Goal: Find specific page/section: Find specific page/section

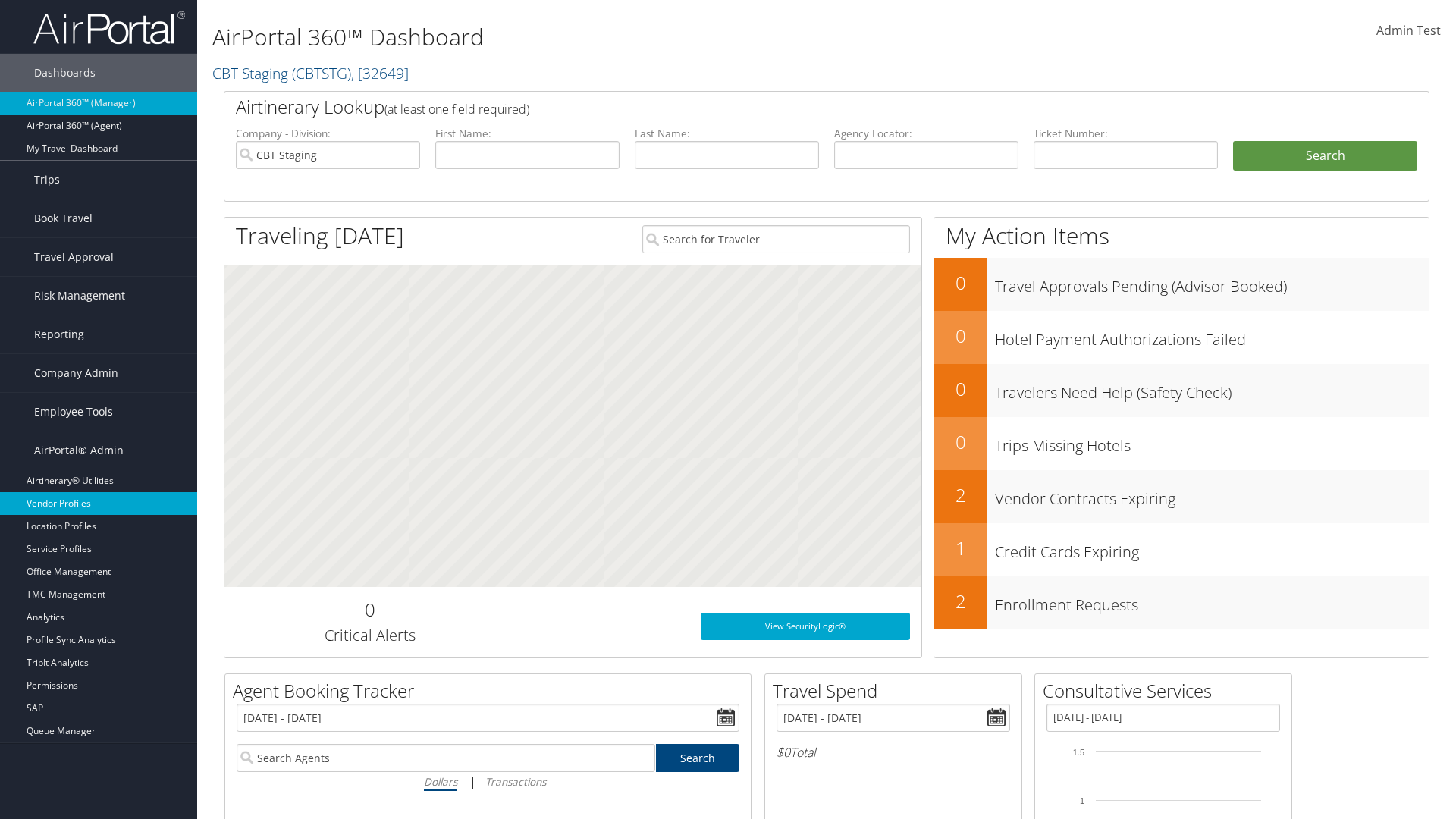
click at [98, 504] on link "Vendor Profiles" at bounding box center [98, 503] width 197 height 22
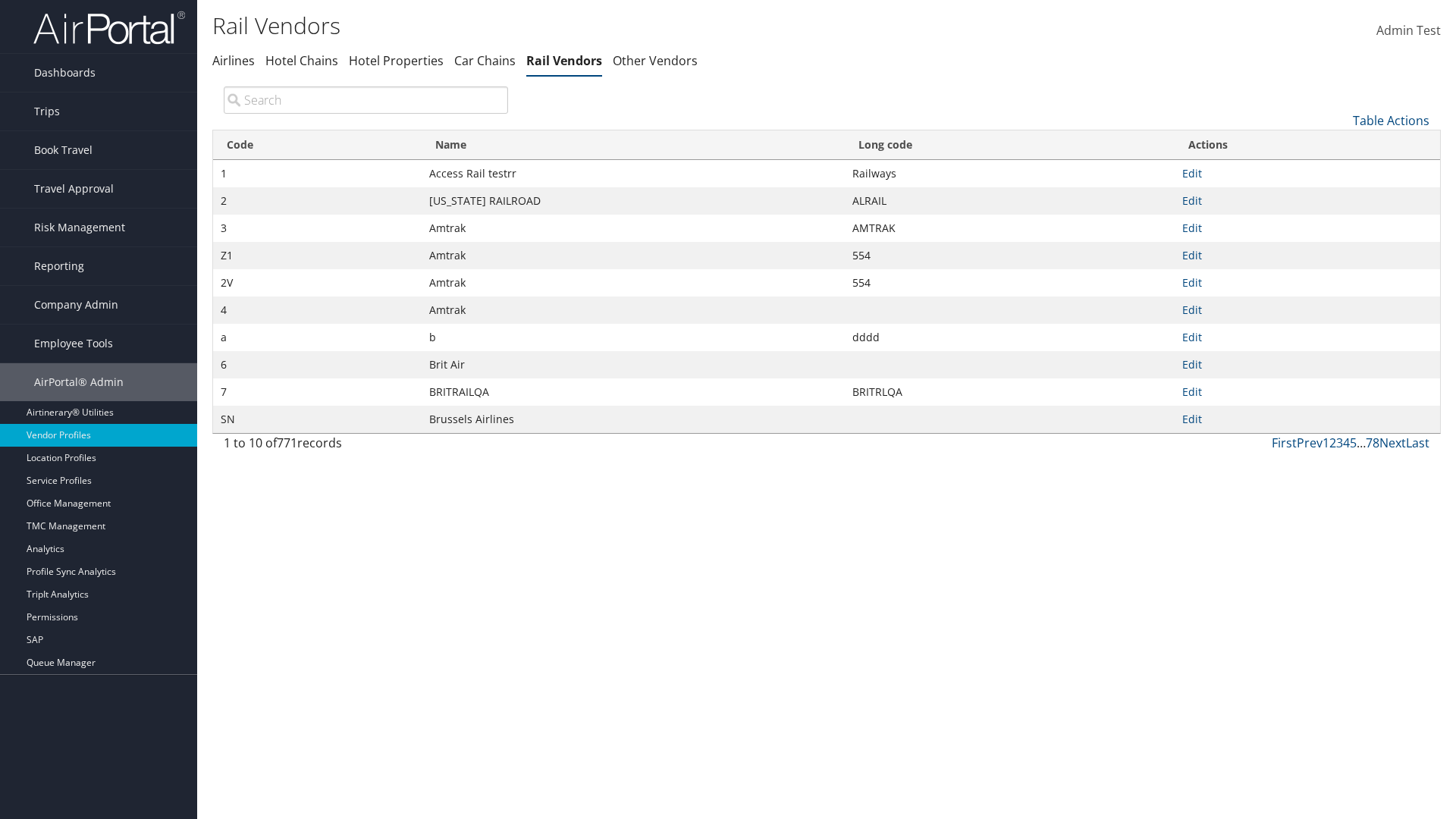
click at [632, 145] on th "Name" at bounding box center [632, 145] width 423 height 29
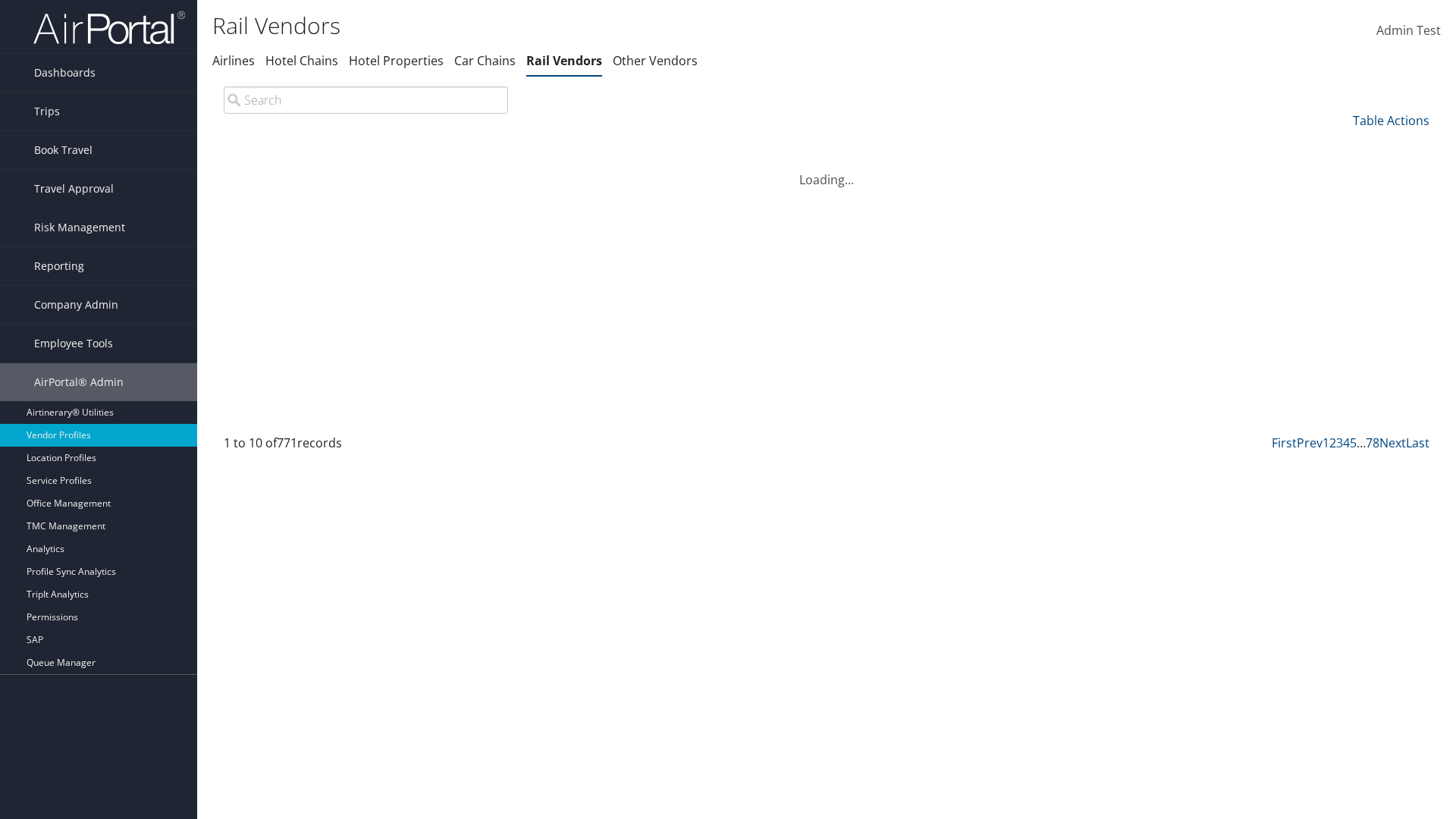
click at [632, 145] on th "Name" at bounding box center [632, 145] width 423 height 29
click at [1009, 145] on th "Long code" at bounding box center [1010, 145] width 329 height 29
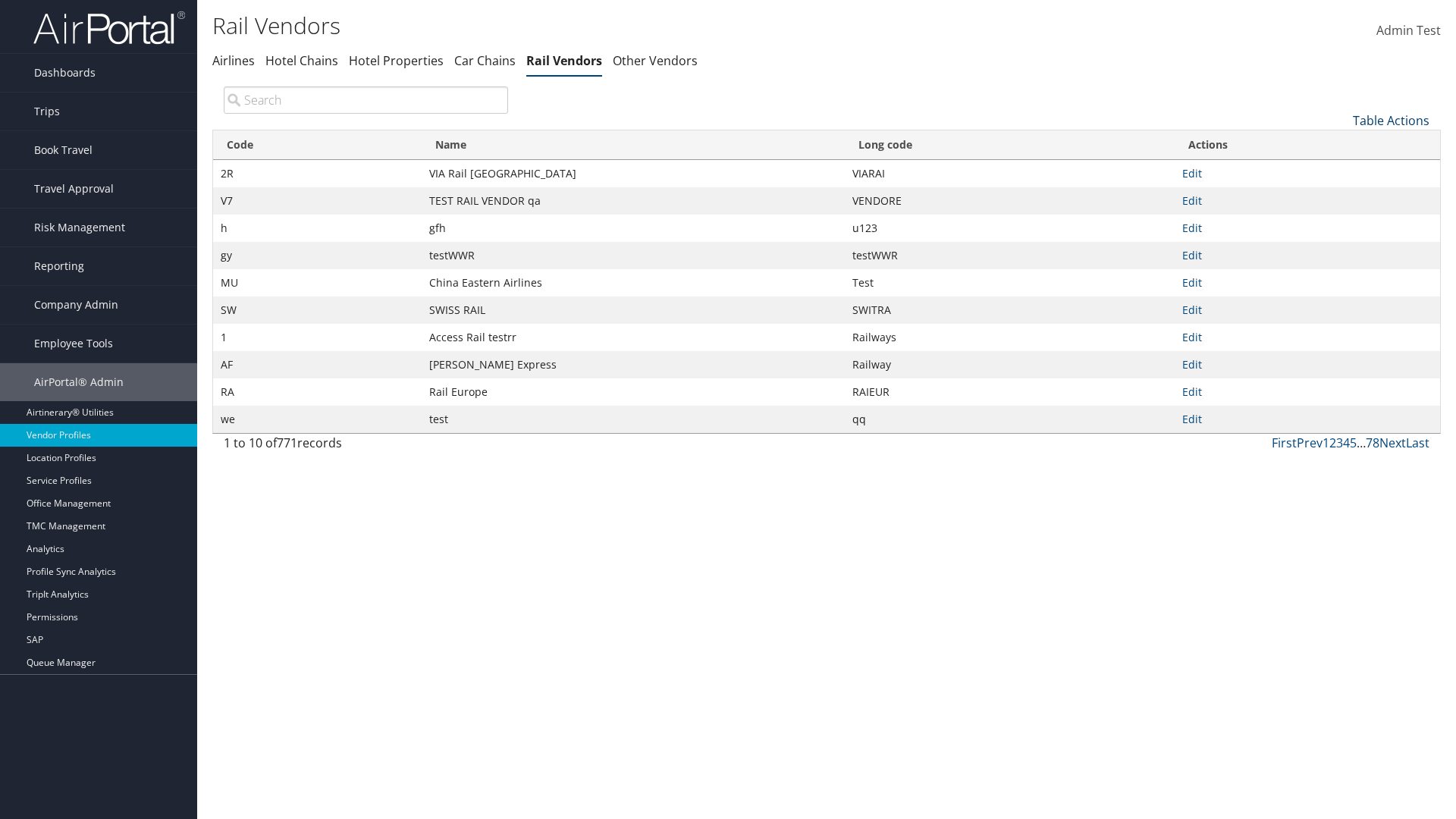
click at [1391, 120] on link "Table Actions" at bounding box center [1391, 120] width 77 height 17
click at [1340, 171] on link "25" at bounding box center [1340, 172] width 200 height 25
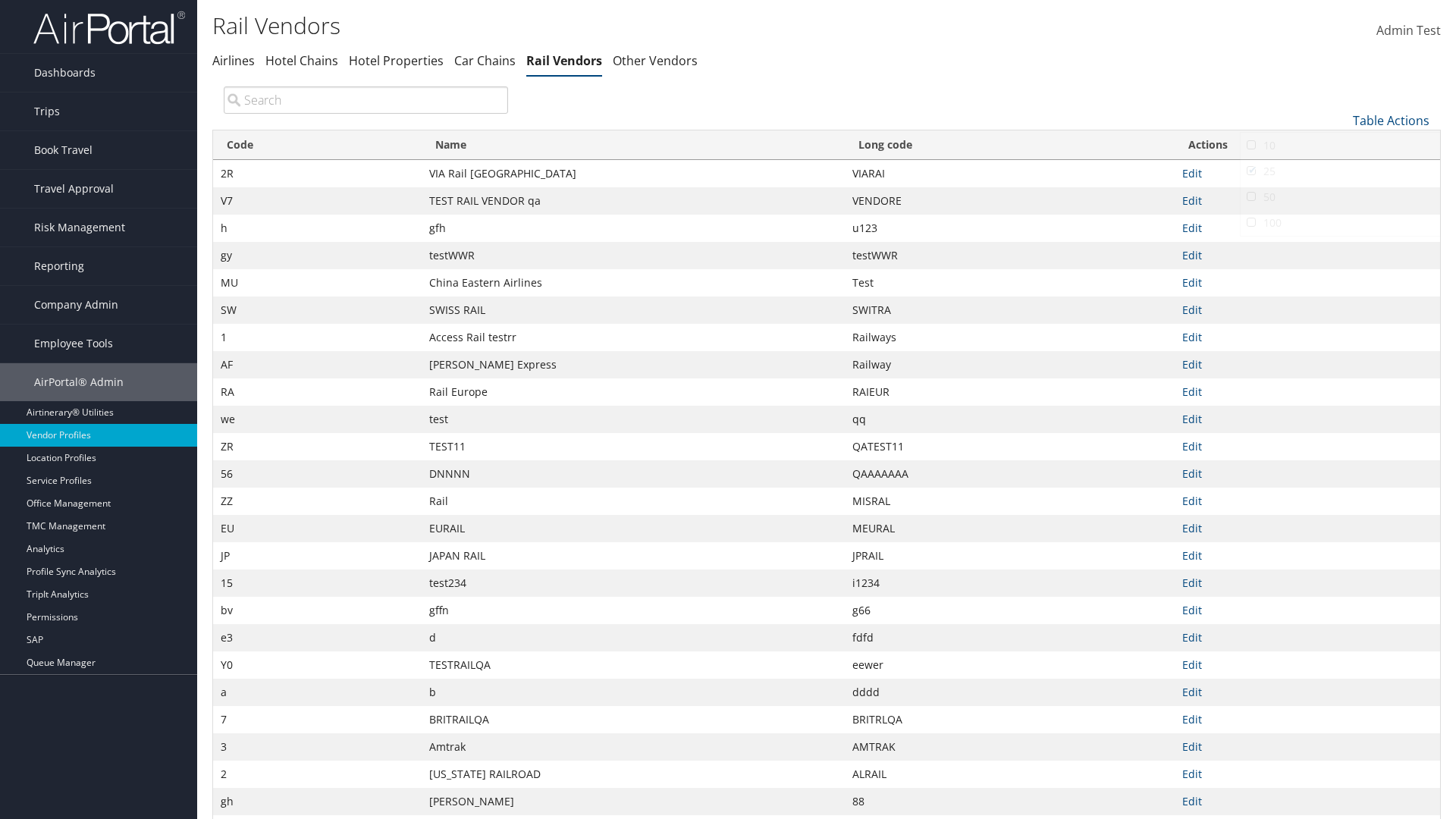
scroll to position [50, 0]
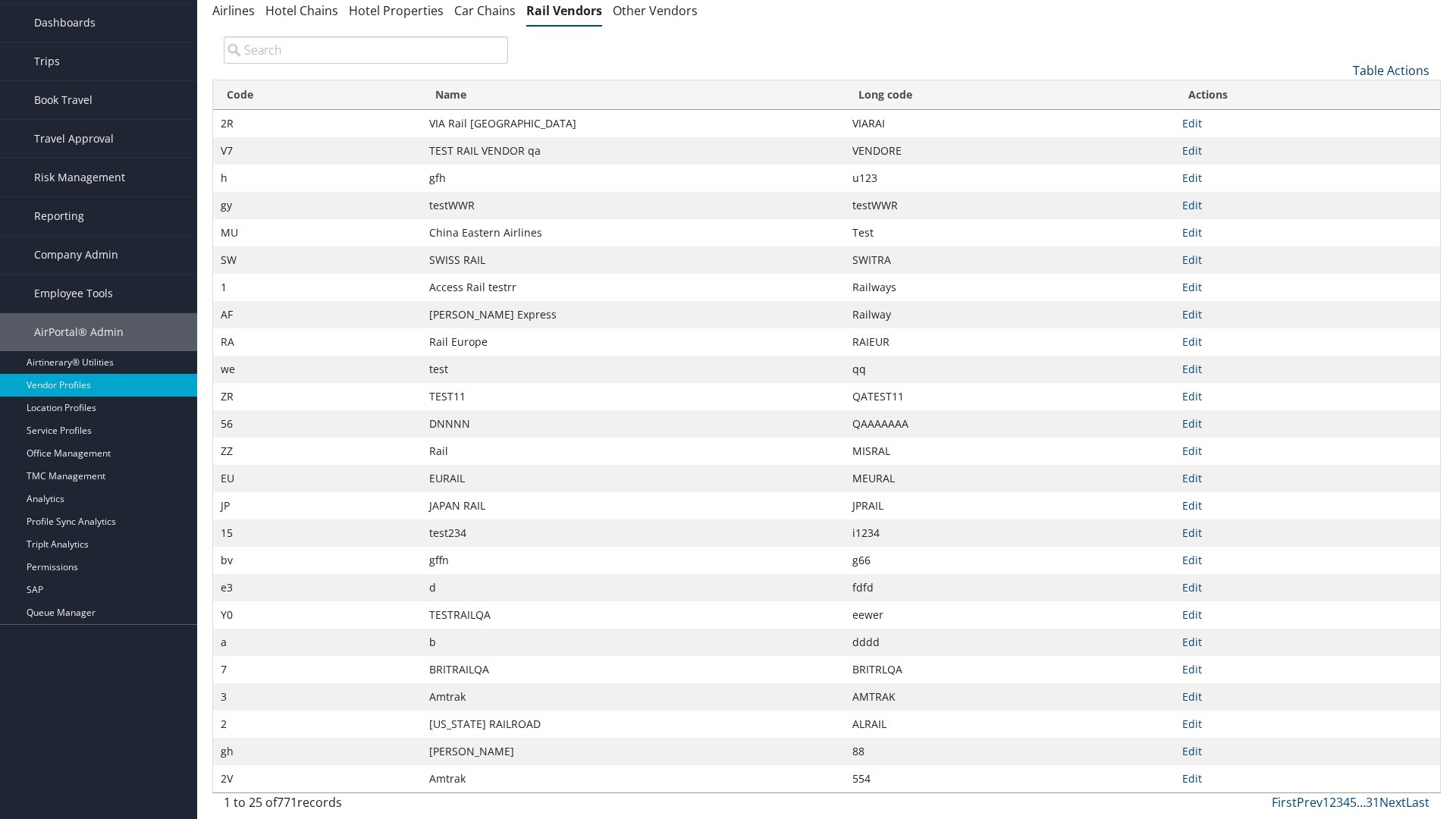
click at [1391, 70] on link "Table Actions" at bounding box center [1391, 70] width 77 height 17
click at [1340, 171] on link "Page Length" at bounding box center [1340, 172] width 200 height 25
click at [1340, 146] on link "50" at bounding box center [1340, 147] width 200 height 25
